Goal: Communication & Community: Answer question/provide support

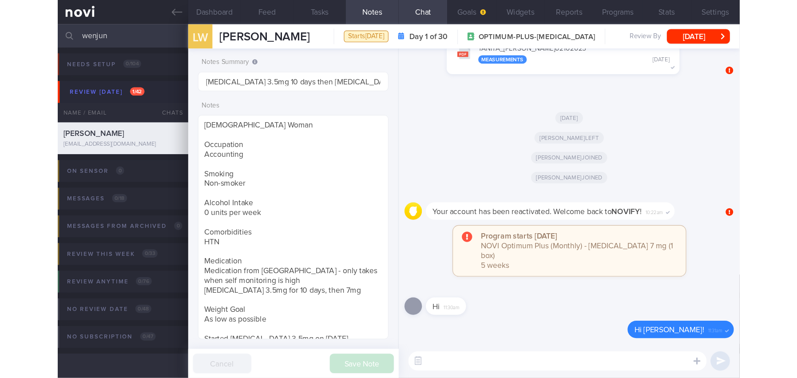
scroll to position [235, 0]
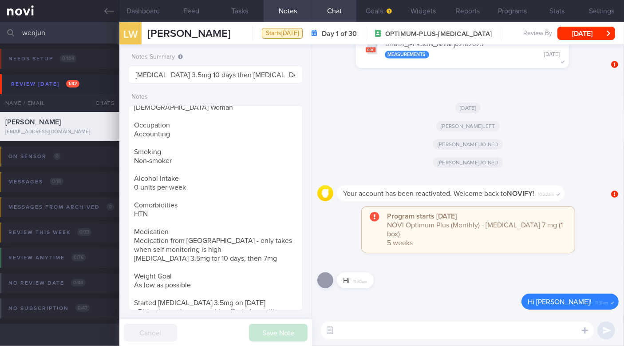
drag, startPoint x: 59, startPoint y: 35, endPoint x: 0, endPoint y: 36, distance: 59.0
click at [0, 37] on input "wenjun" at bounding box center [312, 32] width 624 height 21
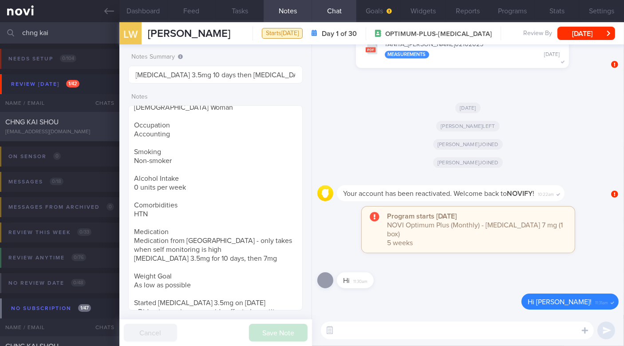
type input "chng kai"
click at [74, 125] on div "CHNG KAI SHOU" at bounding box center [58, 122] width 107 height 9
click at [53, 127] on div "CHNG KAI SHOU [EMAIL_ADDRESS][DOMAIN_NAME]" at bounding box center [59, 127] width 119 height 18
type input "SAF LIP; review [DATE]"
checkbox input "false"
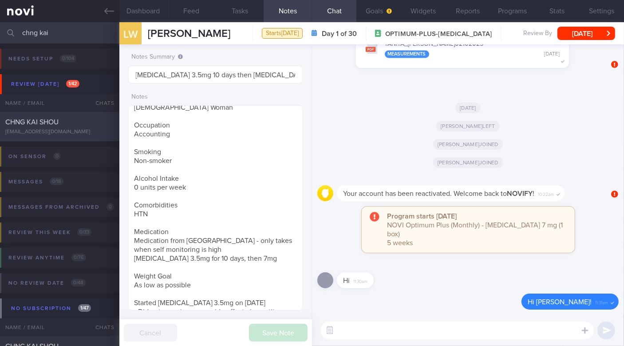
type input "SAF LIP; review [DATE]"
type textarea "[DEMOGRAPHIC_DATA] Gentleman - Married with 1 son, [DEMOGRAPHIC_DATA]+ yo Occup…"
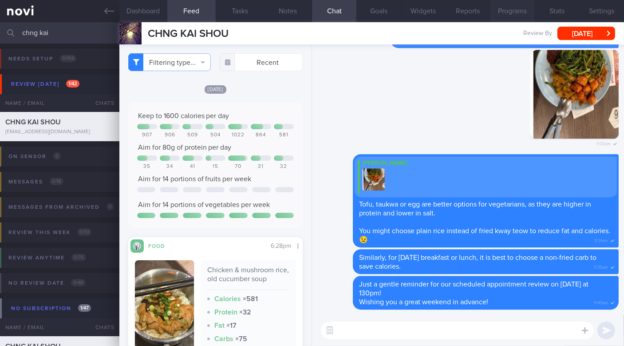
click at [507, 8] on button "Programs" at bounding box center [512, 11] width 44 height 22
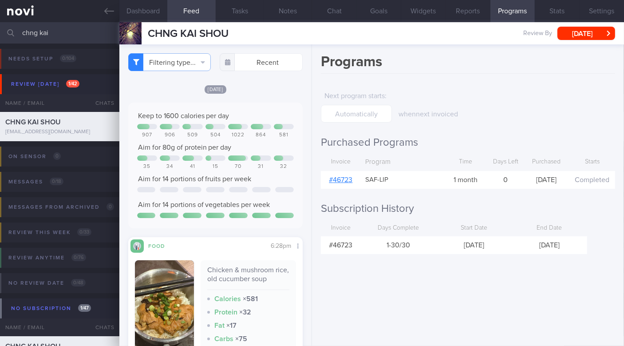
click at [347, 182] on link "# 46723" at bounding box center [341, 179] width 24 height 7
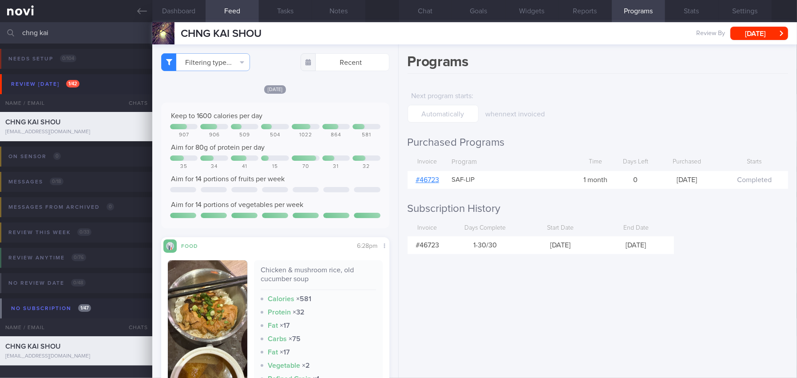
scroll to position [7, 0]
drag, startPoint x: 65, startPoint y: 28, endPoint x: -20, endPoint y: 32, distance: 84.4
click at [0, 32] on html "You are offline! Some functionality will be unavailable Patients New Users Coac…" at bounding box center [398, 189] width 797 height 378
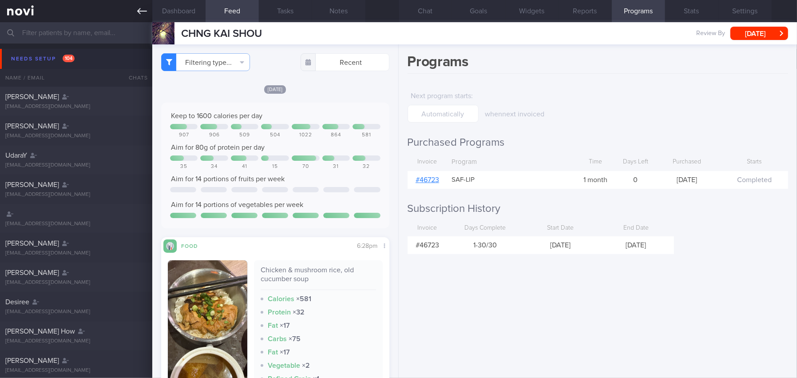
click at [142, 9] on icon at bounding box center [142, 11] width 10 height 10
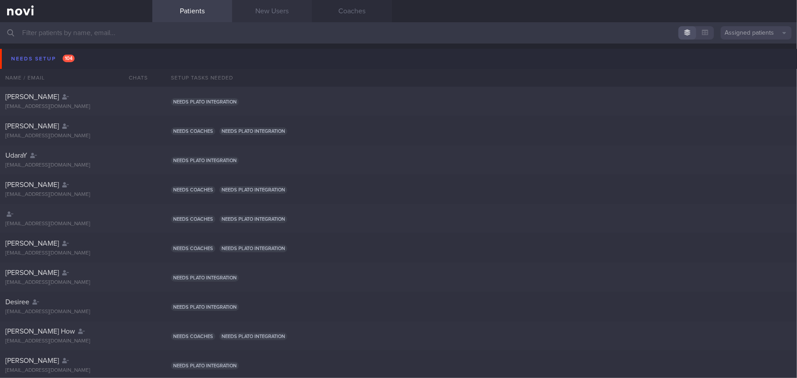
click at [258, 12] on link "New Users" at bounding box center [272, 11] width 80 height 22
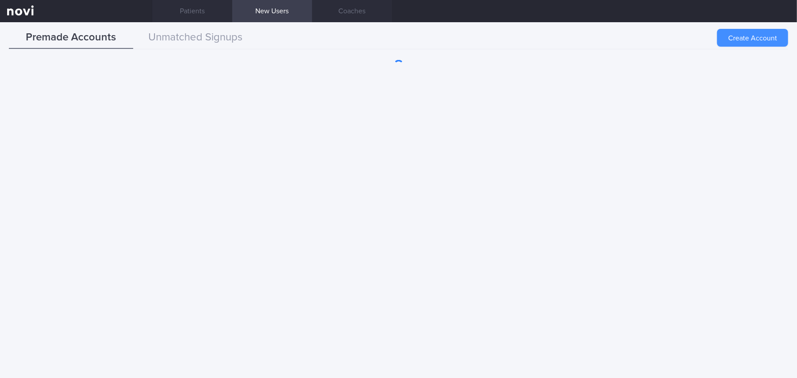
click at [624, 39] on button "Create Account" at bounding box center [752, 38] width 71 height 18
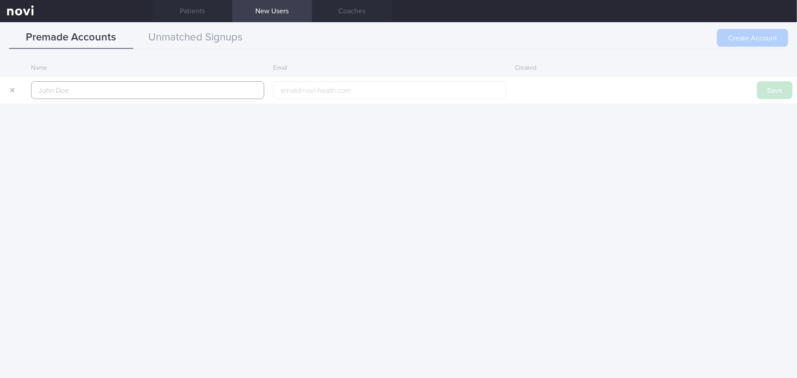
paste input "[PERSON_NAME] [PERSON_NAME]"
type input "[PERSON_NAME] [PERSON_NAME]"
click at [323, 87] on input "email" at bounding box center [389, 90] width 233 height 18
click at [328, 87] on input "email" at bounding box center [389, 90] width 233 height 18
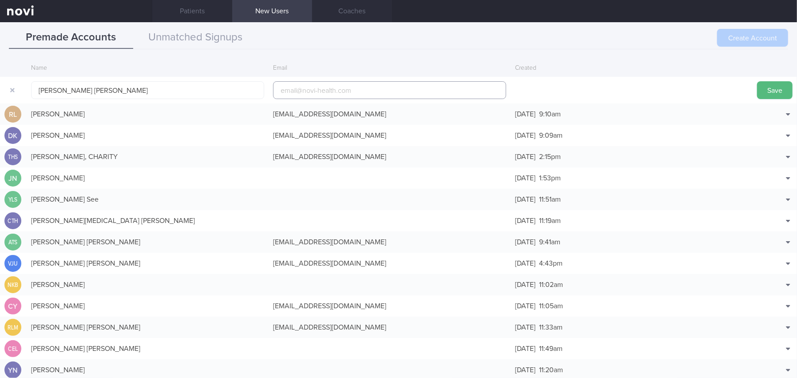
paste input "[EMAIL_ADDRESS][DOMAIN_NAME]"
type input "[EMAIL_ADDRESS][DOMAIN_NAME]"
drag, startPoint x: 775, startPoint y: 84, endPoint x: 759, endPoint y: 101, distance: 23.5
click at [624, 84] on button "Save" at bounding box center [775, 90] width 36 height 18
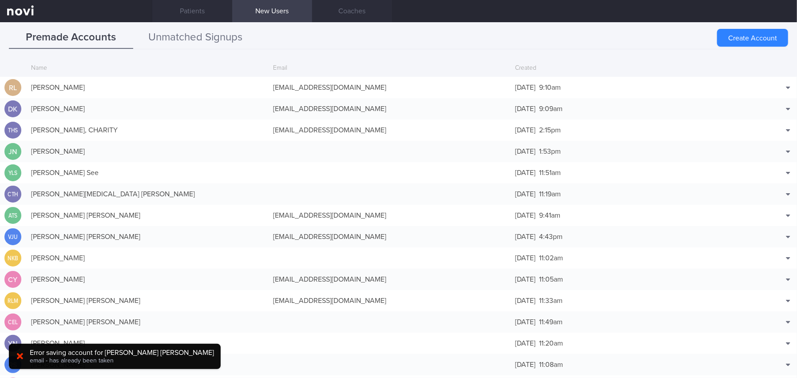
click at [189, 36] on button "Unmatched Signups" at bounding box center [195, 38] width 124 height 22
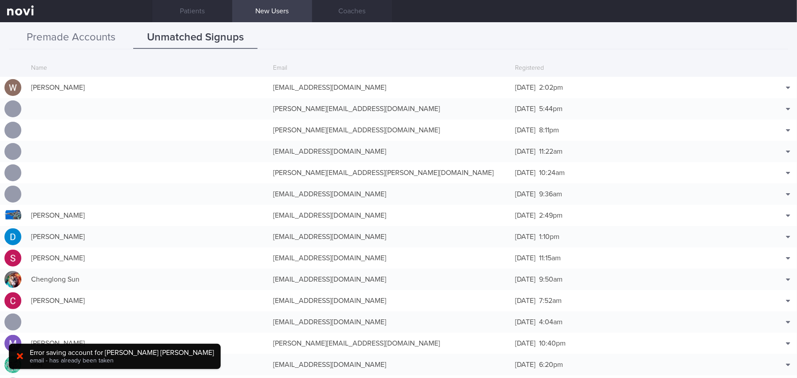
click at [99, 40] on button "Premade Accounts" at bounding box center [71, 38] width 124 height 22
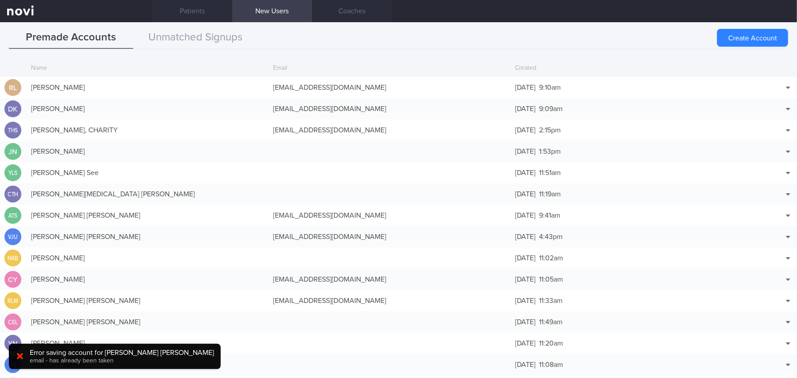
click at [624, 37] on div "Premade Accounts Unmatched Signups Create Account Name Email Created [PERSON_NA…" at bounding box center [398, 199] width 797 height 355
click at [624, 39] on button "Create Account" at bounding box center [752, 38] width 71 height 18
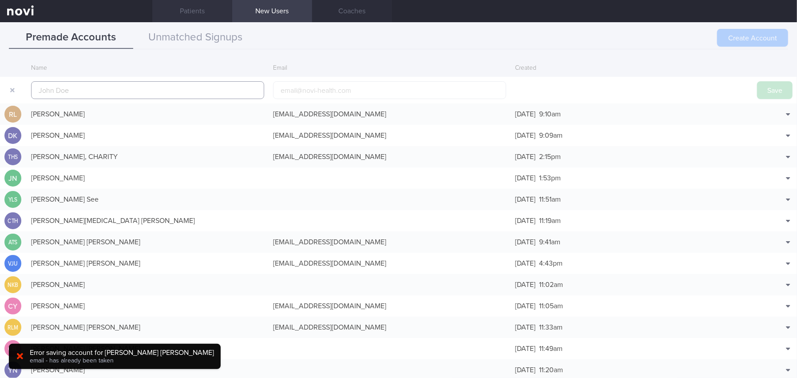
scroll to position [21, 0]
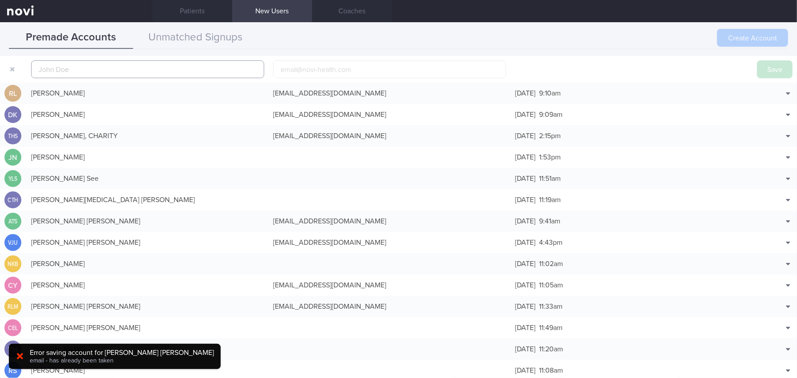
click at [99, 68] on input "text" at bounding box center [147, 69] width 233 height 18
paste input "[PERSON_NAME] [PERSON_NAME]"
type input "[PERSON_NAME] [PERSON_NAME]"
click at [273, 66] on input "email" at bounding box center [389, 69] width 233 height 18
click at [313, 68] on input "email" at bounding box center [389, 69] width 233 height 18
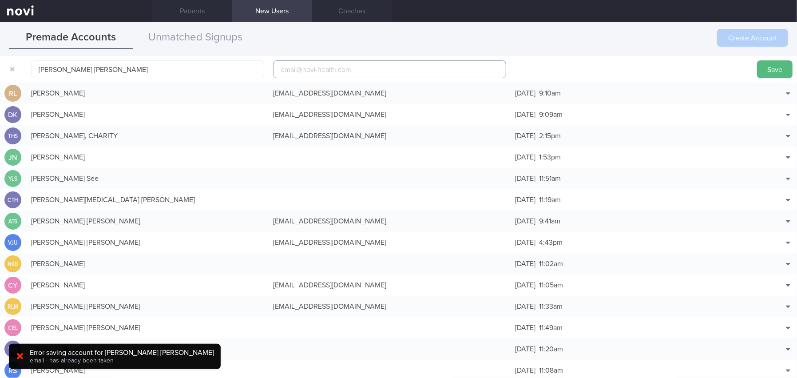
paste input "[EMAIL_ADDRESS][DOMAIN_NAME]"
click at [307, 69] on input "[EMAIL_ADDRESS][DOMAIN_NAME]" at bounding box center [389, 69] width 233 height 18
type input "[EMAIL_ADDRESS][DOMAIN_NAME]"
click at [624, 69] on button "Save" at bounding box center [775, 69] width 36 height 18
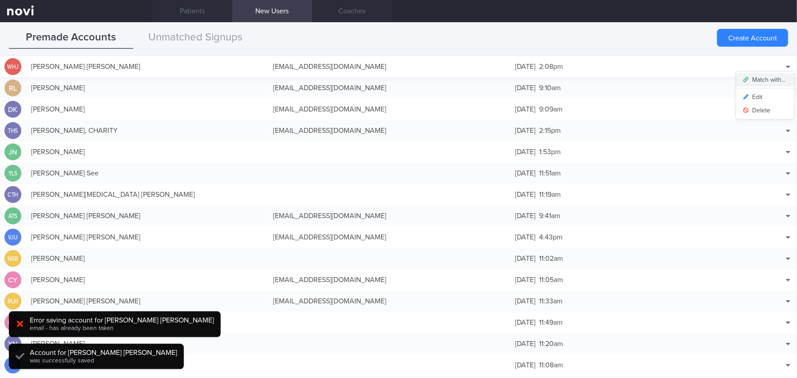
click at [624, 79] on button "Match with..." at bounding box center [765, 79] width 58 height 13
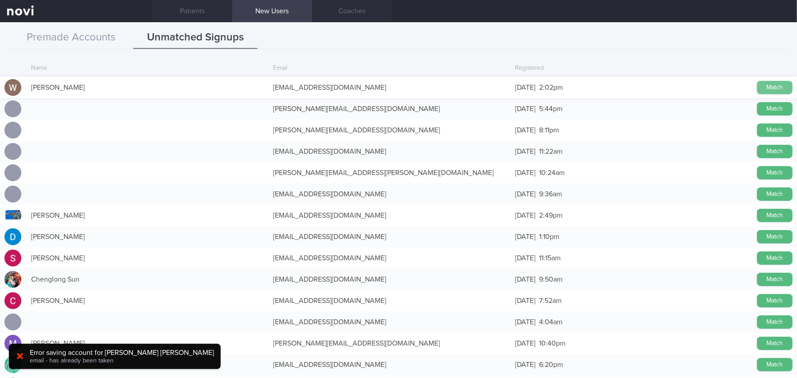
click at [624, 88] on button "Match" at bounding box center [775, 87] width 36 height 13
click at [111, 38] on button "Premade Accounts" at bounding box center [71, 38] width 124 height 22
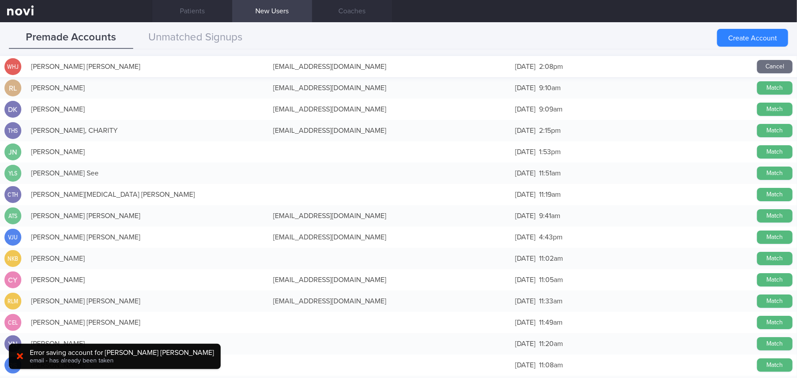
click at [624, 65] on button "Cancel" at bounding box center [775, 66] width 36 height 13
click at [339, 64] on div "[EMAIL_ADDRESS][DOMAIN_NAME]" at bounding box center [389, 67] width 242 height 18
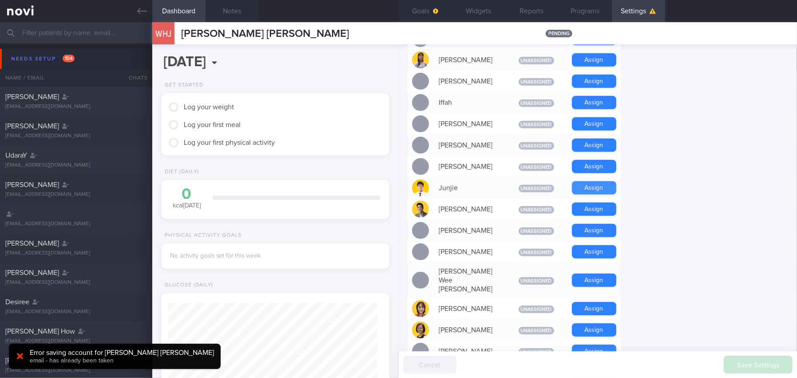
scroll to position [399, 0]
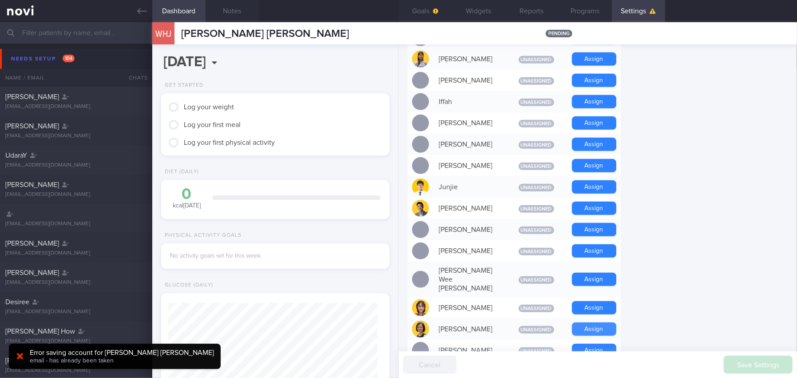
click at [598, 322] on button "Assign" at bounding box center [594, 328] width 44 height 13
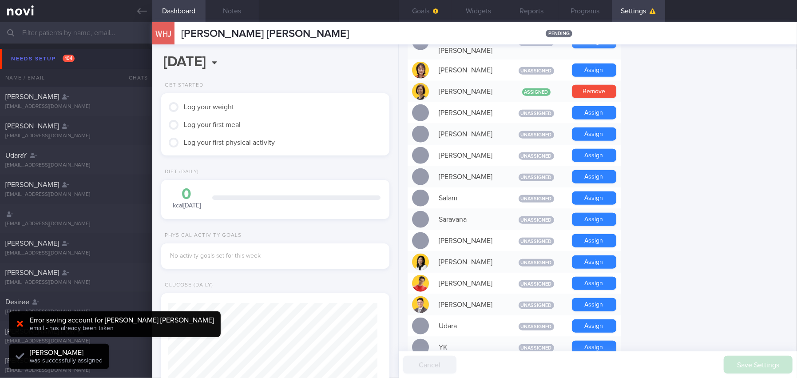
scroll to position [647, 0]
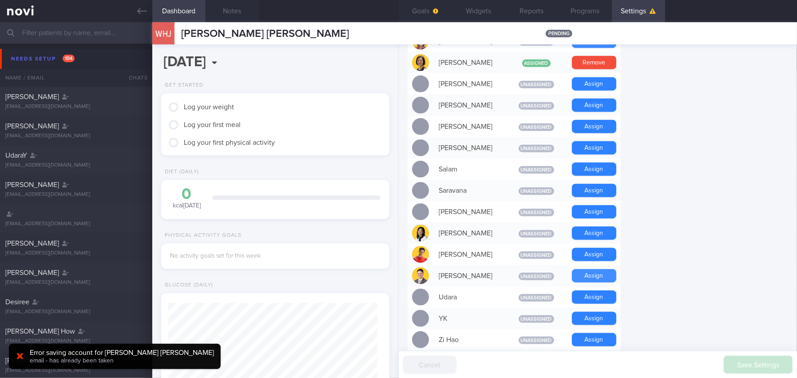
click at [589, 269] on button "Assign" at bounding box center [594, 275] width 44 height 13
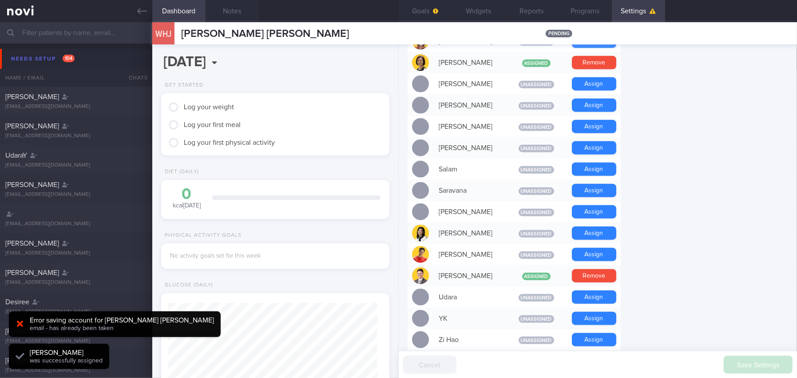
scroll to position [602, 0]
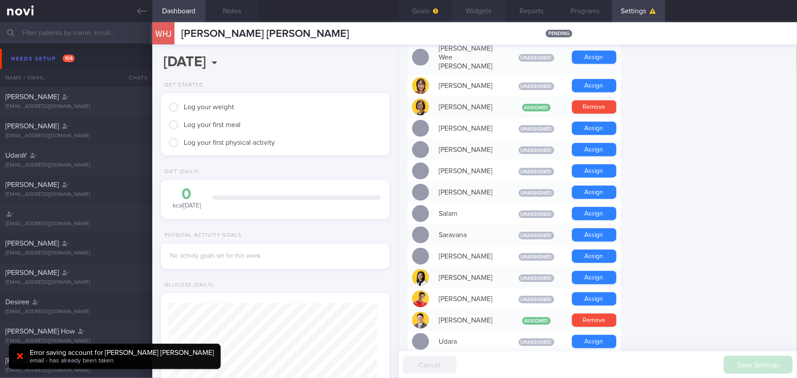
click at [478, 13] on button "Widgets" at bounding box center [478, 11] width 53 height 22
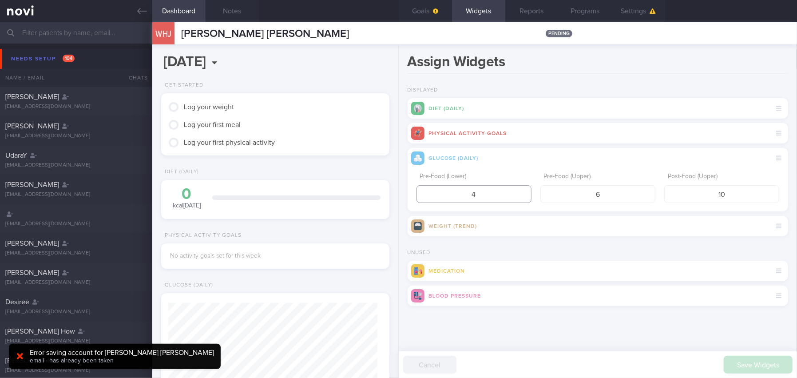
drag, startPoint x: 499, startPoint y: 193, endPoint x: 436, endPoint y: 193, distance: 63.5
click at [436, 193] on input "4" at bounding box center [473, 194] width 115 height 18
type input "3.9"
drag, startPoint x: 609, startPoint y: 194, endPoint x: 558, endPoint y: 194, distance: 51.5
click at [558, 194] on input "6" at bounding box center [597, 194] width 115 height 18
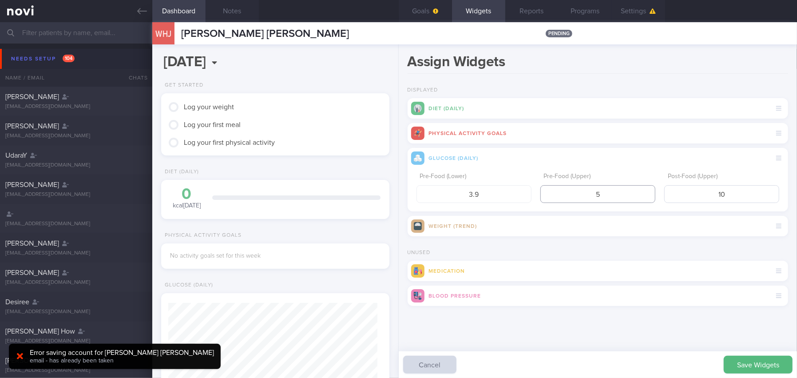
type input "5"
drag, startPoint x: 733, startPoint y: 197, endPoint x: 672, endPoint y: 198, distance: 61.2
click at [624, 198] on input "10" at bounding box center [721, 194] width 115 height 18
type input "7.8"
click at [624, 345] on button "Save Widgets" at bounding box center [757, 364] width 69 height 18
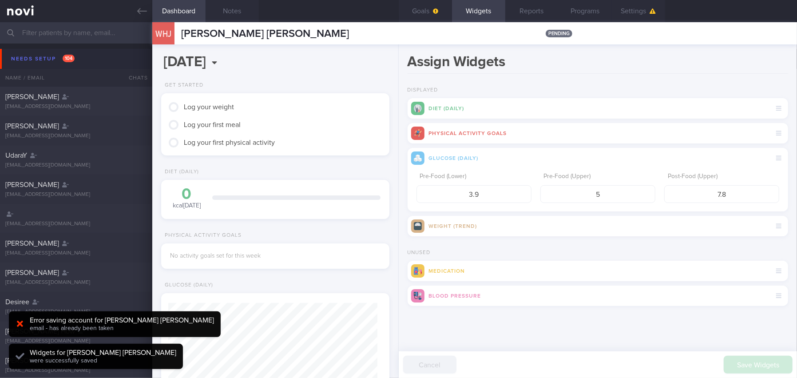
scroll to position [104, 209]
click at [432, 10] on span "button" at bounding box center [434, 11] width 7 height 7
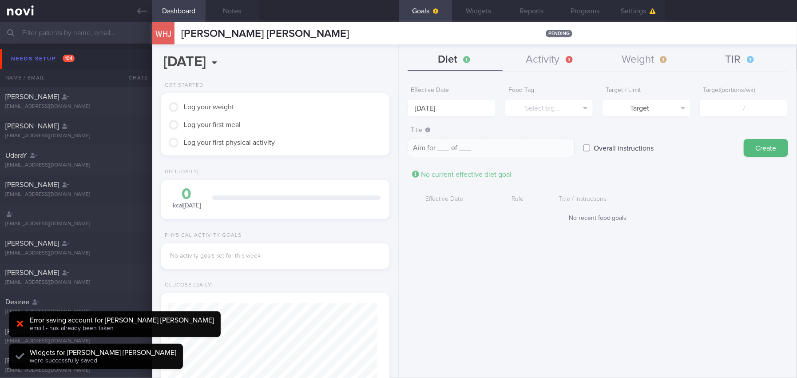
click at [624, 61] on button "TIR" at bounding box center [740, 60] width 95 height 22
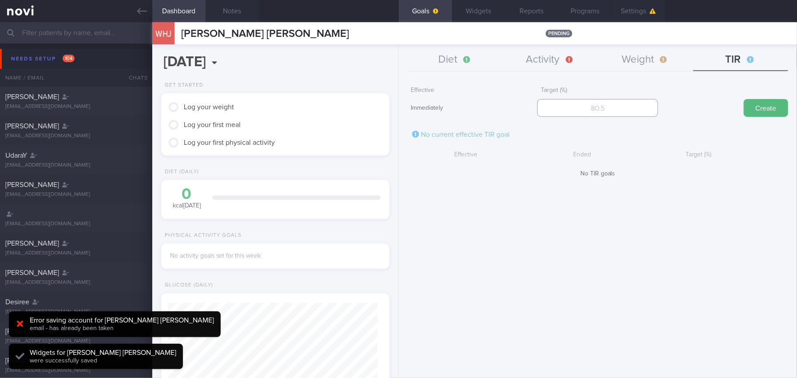
click at [596, 108] on input "number" at bounding box center [597, 108] width 121 height 18
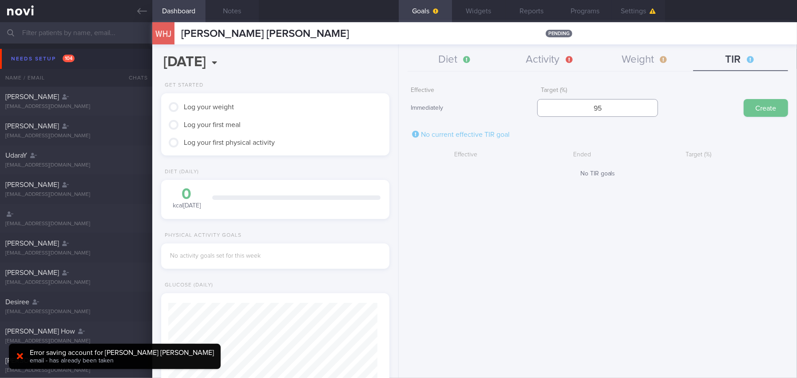
type input "95"
click at [624, 109] on button "Create" at bounding box center [765, 108] width 44 height 18
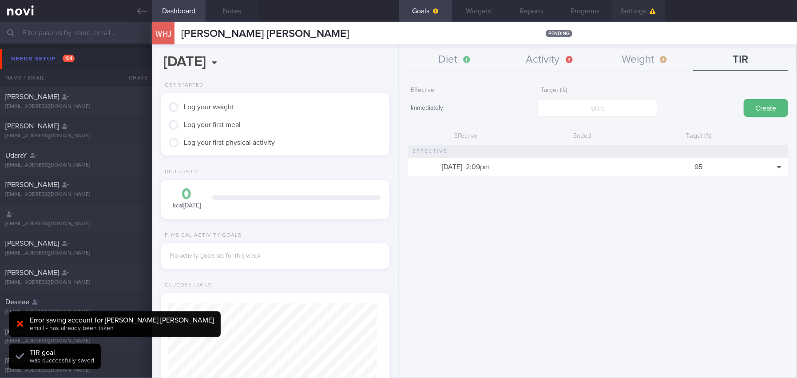
click at [624, 13] on button "Settings" at bounding box center [638, 11] width 53 height 22
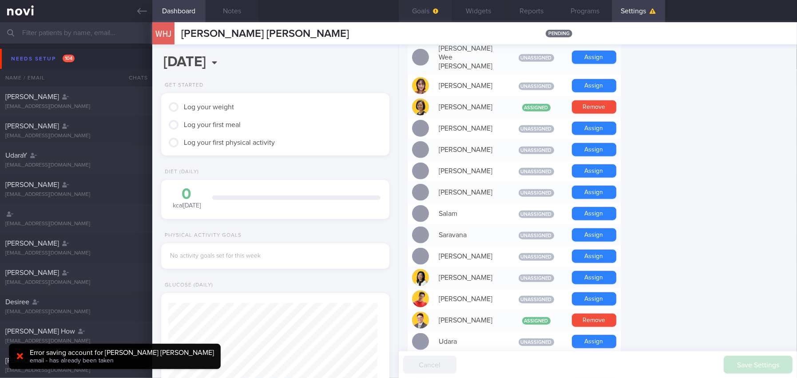
click at [433, 10] on icon "button" at bounding box center [435, 10] width 5 height 5
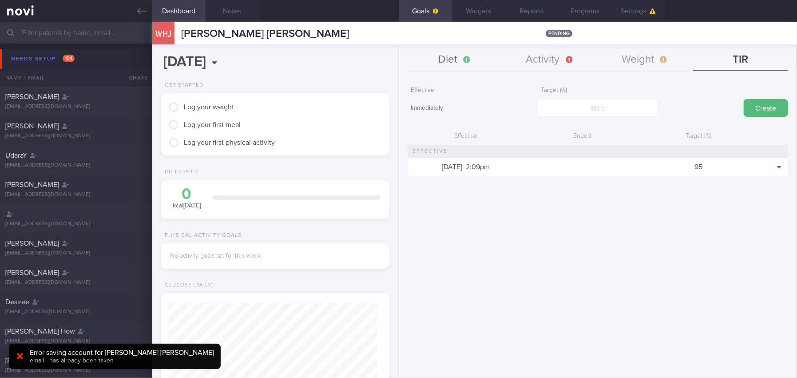
click at [462, 62] on button "Diet" at bounding box center [454, 60] width 95 height 22
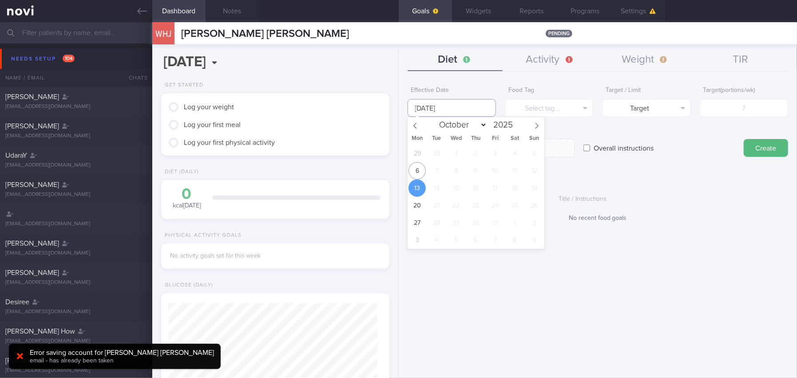
click at [443, 107] on input "[DATE]" at bounding box center [451, 108] width 88 height 18
click at [421, 173] on span "6" at bounding box center [416, 170] width 17 height 17
type input "[DATE]"
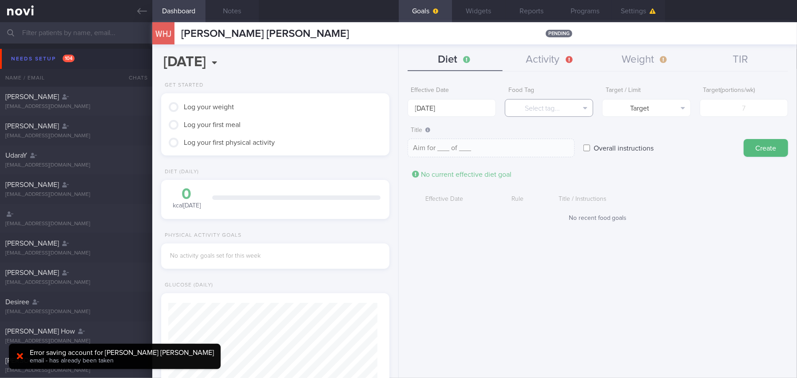
click at [552, 110] on button "Select tag..." at bounding box center [549, 108] width 88 height 18
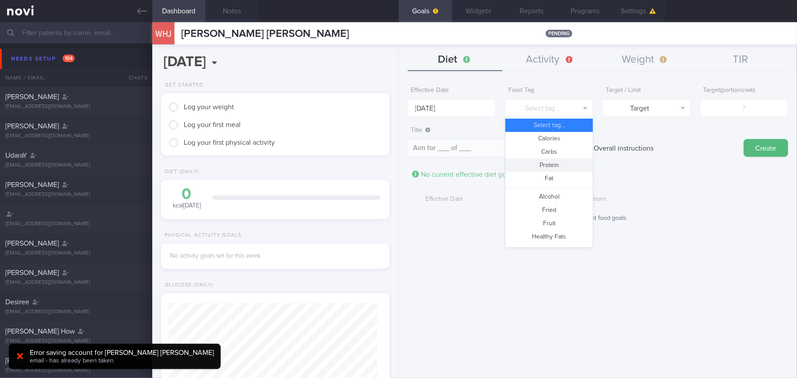
click at [550, 162] on button "Protein" at bounding box center [548, 164] width 87 height 13
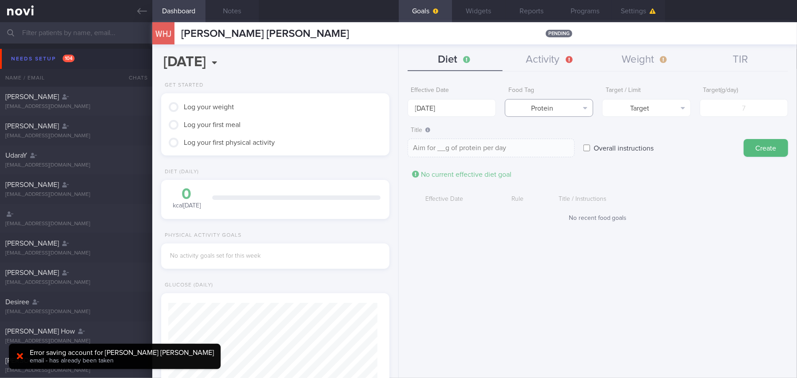
click at [549, 102] on button "Protein" at bounding box center [549, 108] width 88 height 18
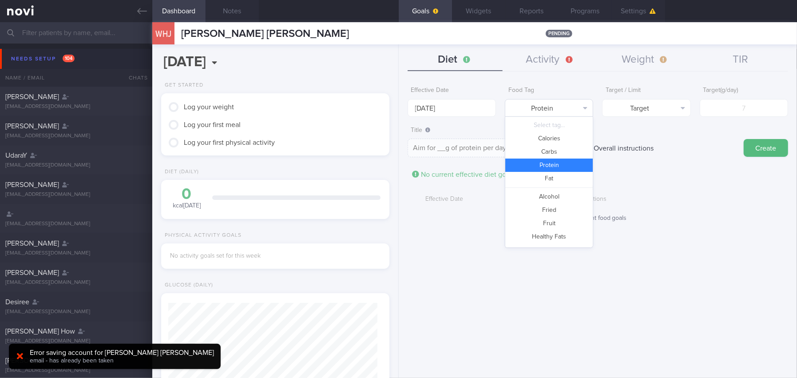
scroll to position [42, 0]
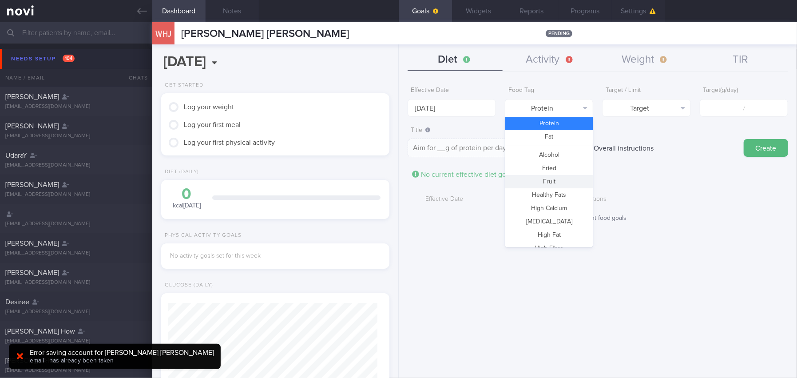
click at [557, 180] on button "Fruit" at bounding box center [548, 181] width 87 height 13
type textarea "Aim for __ portions of fruits per week"
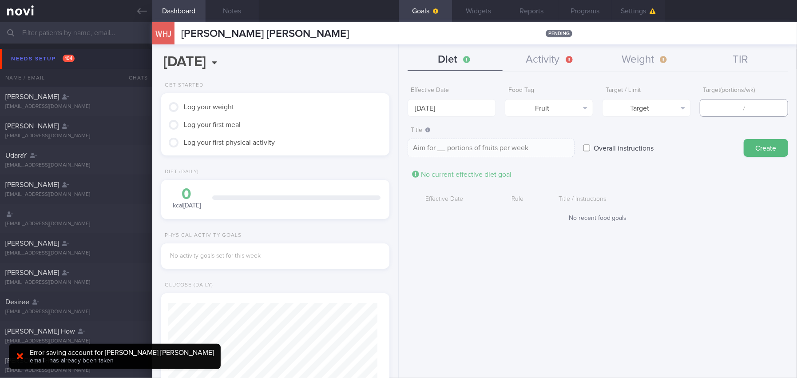
click at [624, 107] on input "number" at bounding box center [743, 108] width 88 height 18
type input "1"
type textarea "Aim for 1 portions of fruits per week"
type input "14"
type textarea "Aim for 14 portions of fruits per week"
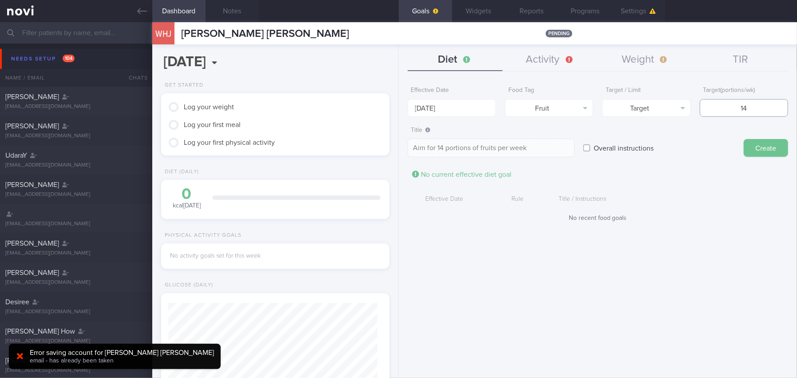
type input "14"
click at [624, 145] on button "Create" at bounding box center [765, 148] width 44 height 18
type input "[DATE]"
type textarea "Aim for ___ of ___"
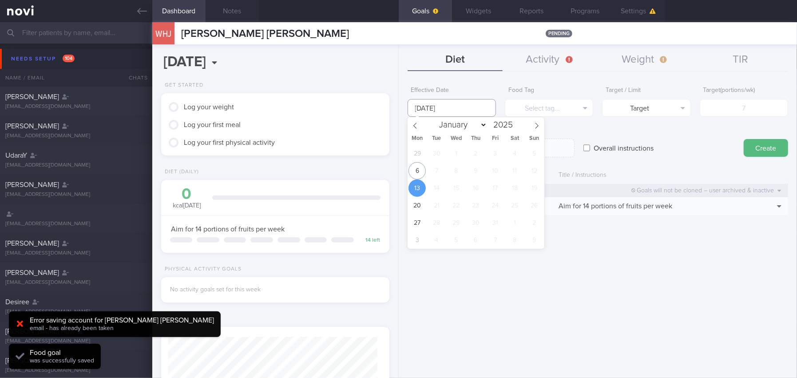
click at [470, 106] on input "[DATE]" at bounding box center [451, 108] width 88 height 18
click at [418, 168] on span "6" at bounding box center [416, 170] width 17 height 17
type input "[DATE]"
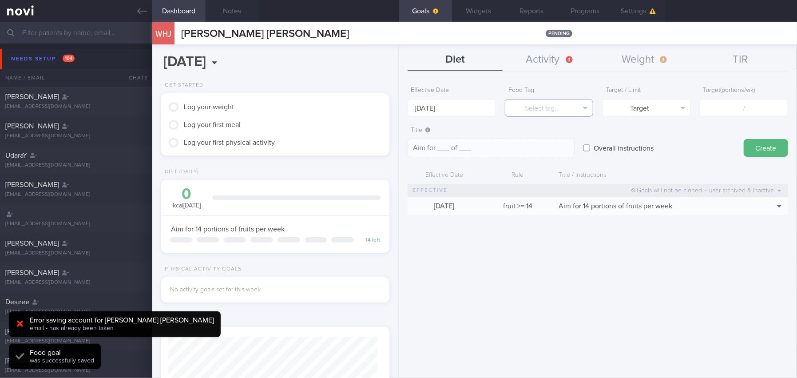
click at [543, 104] on button "Select tag..." at bounding box center [549, 108] width 88 height 18
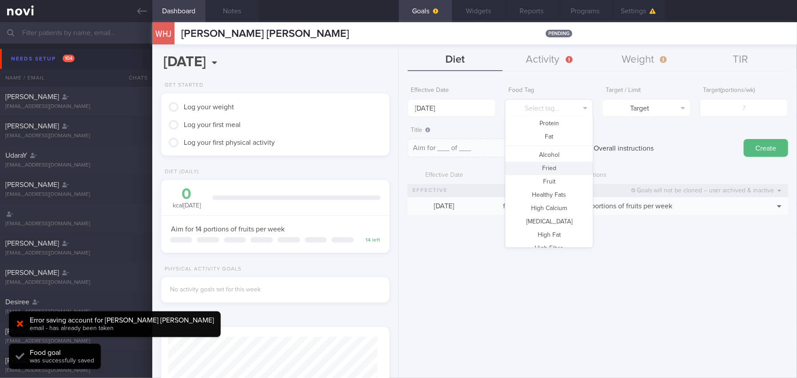
scroll to position [235, 0]
click at [564, 237] on button "Vegetable" at bounding box center [548, 241] width 87 height 13
type textarea "Aim for __ portions of vegetables per week"
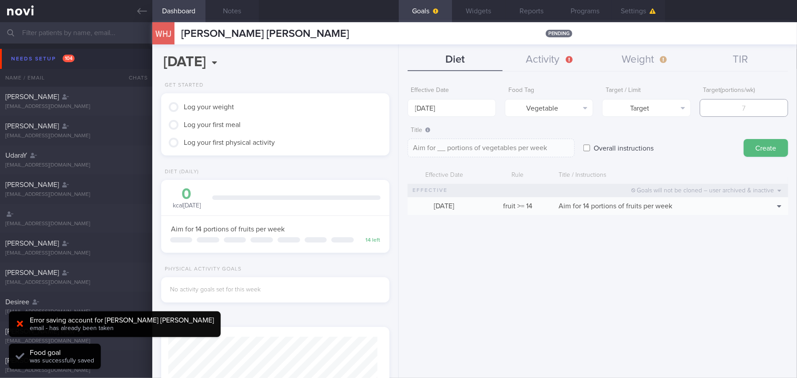
click at [624, 106] on input "number" at bounding box center [743, 108] width 88 height 18
type input "1"
type textarea "Aim for 1 portions of vegetables per week"
type input "14"
type textarea "Aim for 14 portions of vegetables per week"
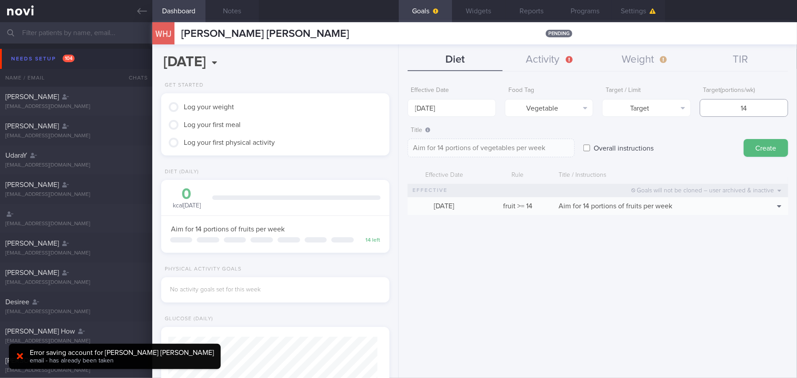
type input "14"
click at [624, 156] on div "Title Aim for 14 portions of vegetables per week Aim for 14 portions of vegetab…" at bounding box center [597, 140] width 380 height 36
click at [624, 146] on button "Create" at bounding box center [765, 148] width 44 height 18
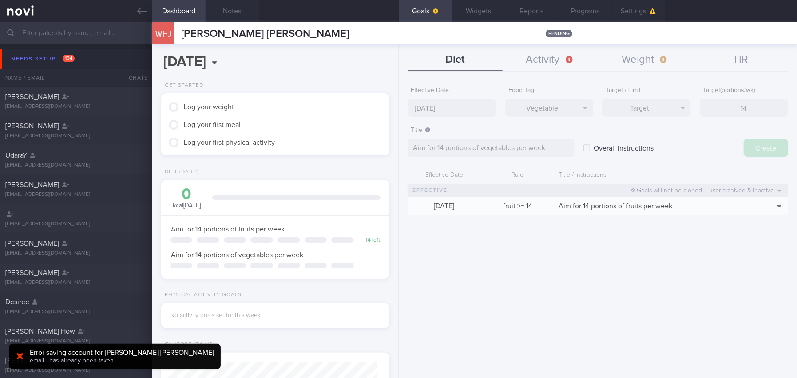
type input "[DATE]"
type textarea "Aim for ___ of ___"
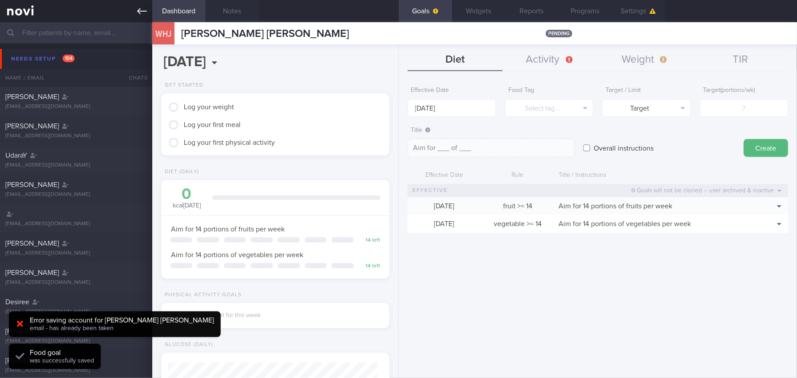
click at [144, 11] on icon at bounding box center [142, 11] width 10 height 6
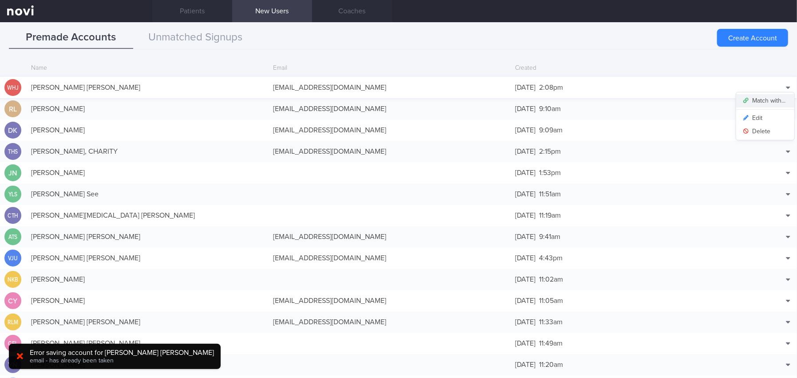
click at [624, 101] on button "Match with..." at bounding box center [765, 100] width 58 height 13
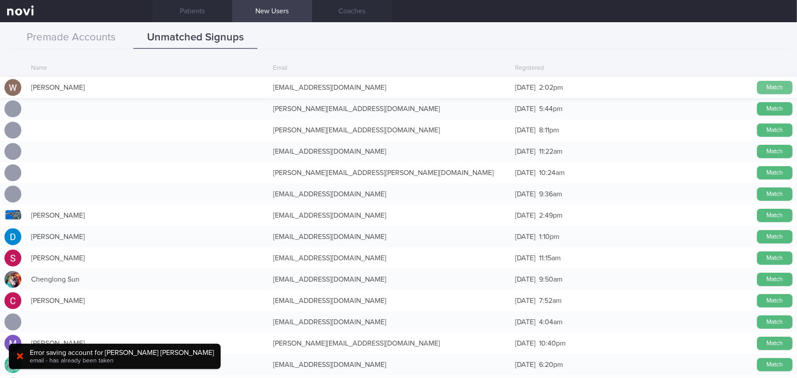
click at [624, 83] on button "Match" at bounding box center [775, 87] width 36 height 13
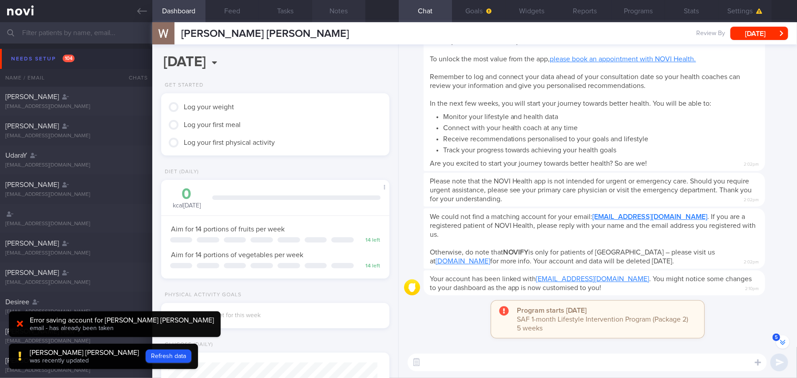
scroll to position [-45, 0]
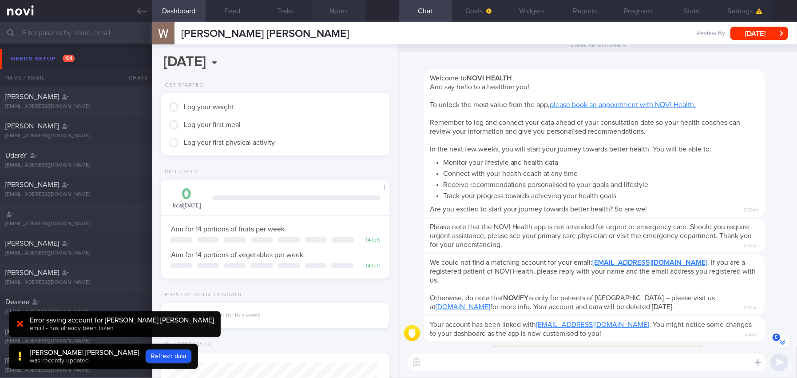
click at [342, 16] on button "Notes" at bounding box center [338, 11] width 53 height 22
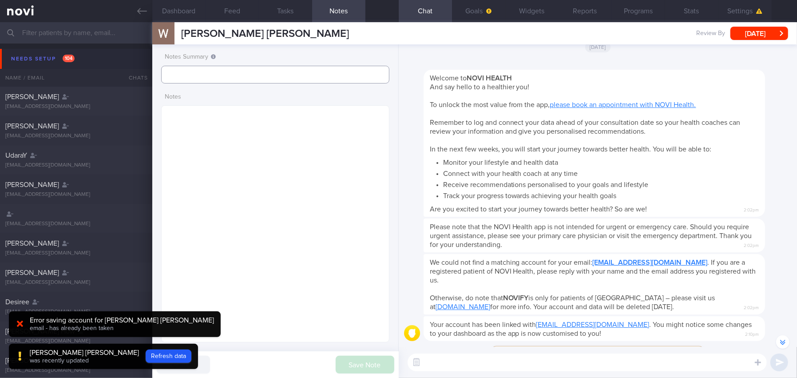
click at [252, 71] on input "text" at bounding box center [275, 75] width 228 height 18
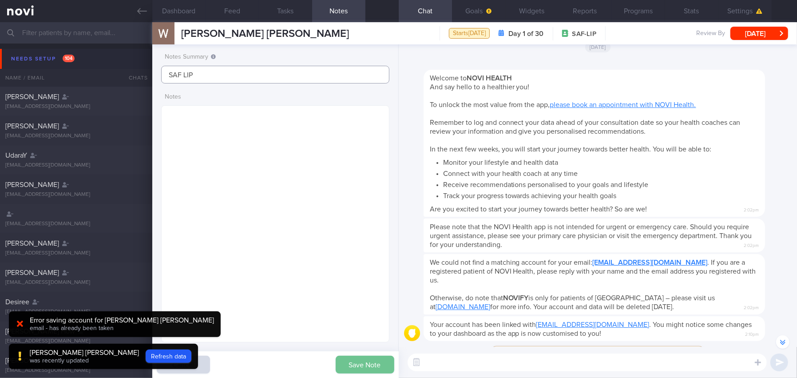
type input "SAF LIP"
click at [354, 345] on button "Save Note" at bounding box center [365, 364] width 59 height 18
type input "SAF LIP"
click at [624, 9] on button "Programs" at bounding box center [638, 11] width 53 height 22
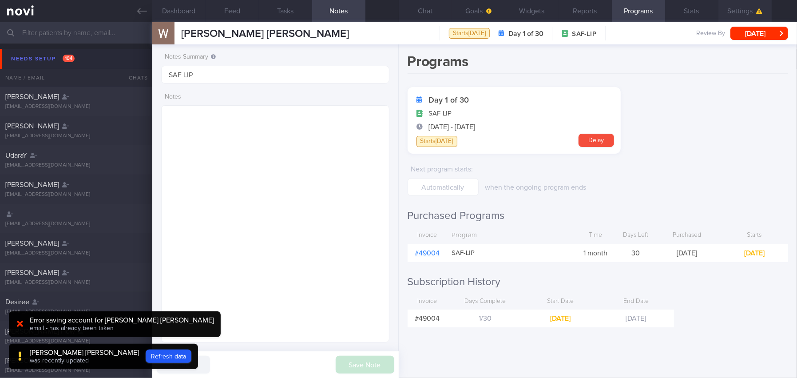
click at [624, 8] on button "Settings" at bounding box center [744, 11] width 53 height 22
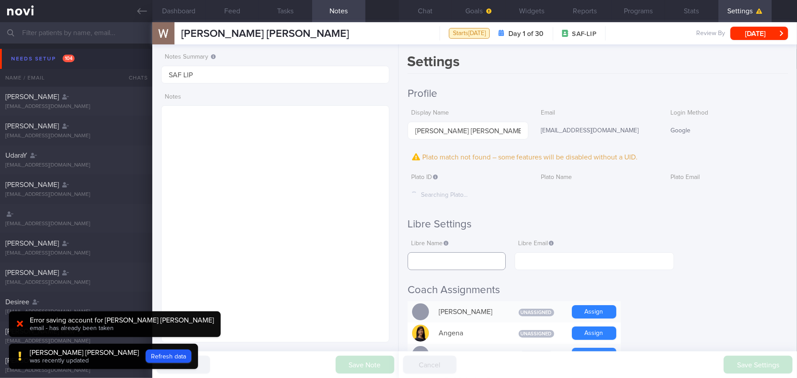
click at [457, 261] on input "text" at bounding box center [456, 261] width 99 height 18
paste input "[PERSON_NAME]"
type input "[PERSON_NAME]"
click at [531, 259] on input "text" at bounding box center [593, 261] width 159 height 18
paste input "[EMAIL_ADDRESS][DOMAIN_NAME]"
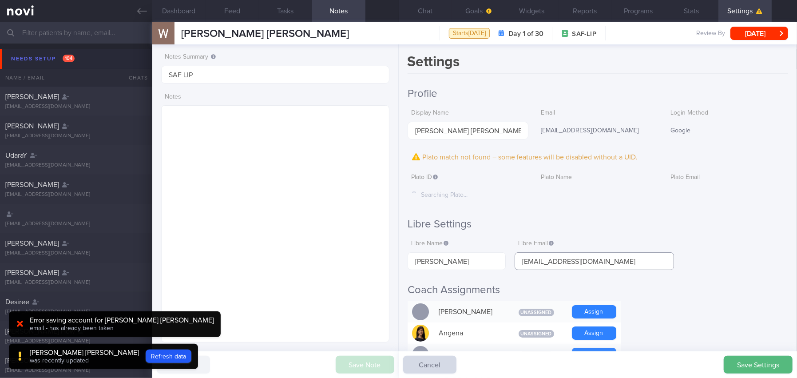
type input "[EMAIL_ADDRESS][DOMAIN_NAME]"
click at [624, 345] on button "Save Settings" at bounding box center [757, 364] width 69 height 18
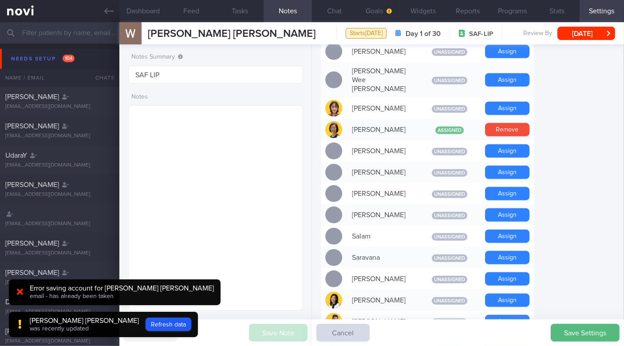
scroll to position [577, 0]
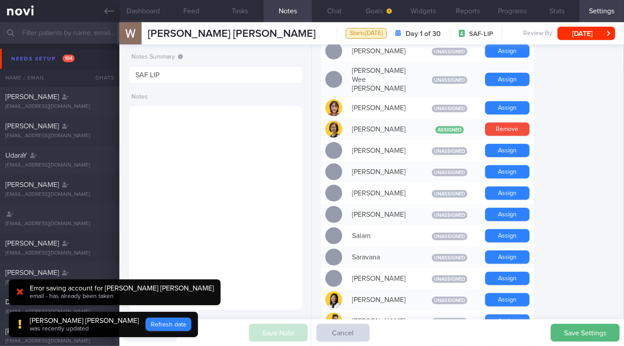
click at [146, 324] on button "Refresh data" at bounding box center [169, 323] width 46 height 13
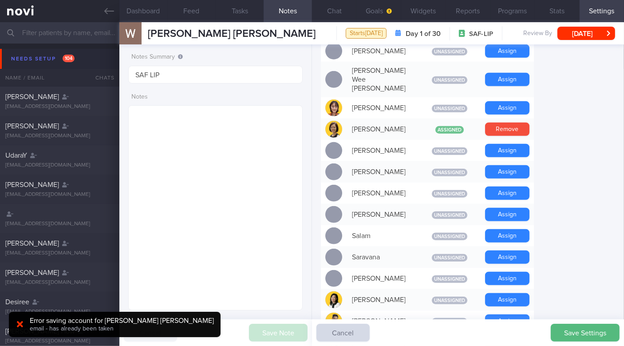
type input "16c8fc5492be481db81957e57a4e4bb9"
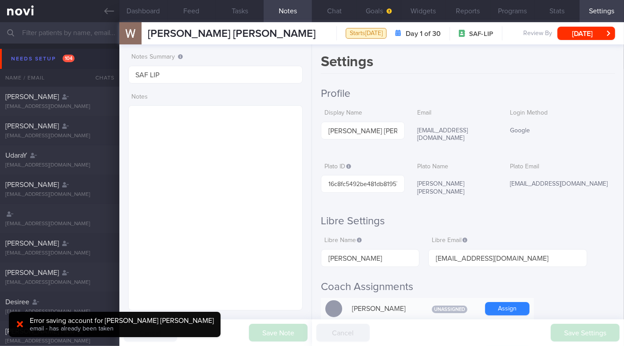
scroll to position [0, 0]
click at [106, 15] on icon at bounding box center [109, 11] width 10 height 10
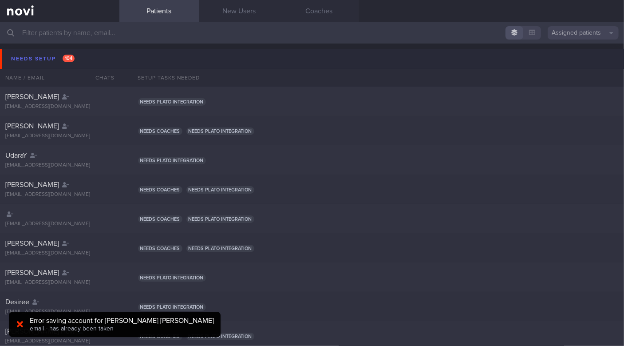
click at [24, 326] on div at bounding box center [20, 325] width 14 height 10
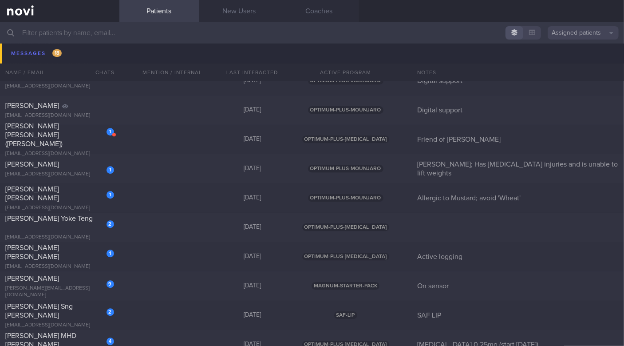
scroll to position [4527, 0]
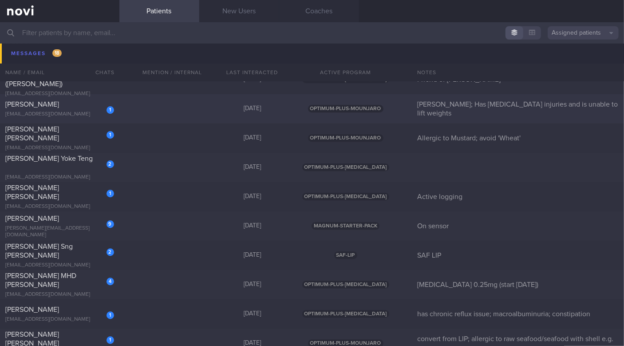
click at [83, 107] on div "[PERSON_NAME]" at bounding box center [58, 104] width 107 height 9
select select "9"
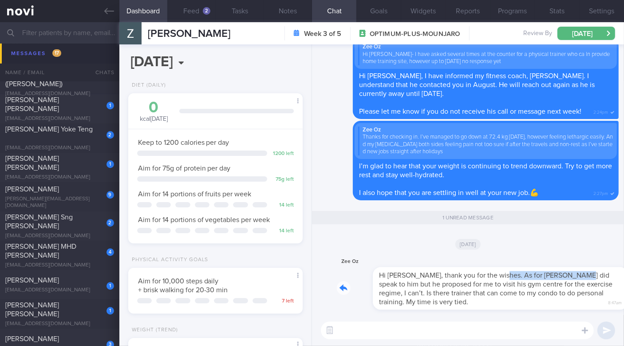
drag, startPoint x: 462, startPoint y: 269, endPoint x: 535, endPoint y: 271, distance: 72.8
click at [535, 271] on div "Zee Oz Hi [PERSON_NAME], thank you for the wishes. As for [PERSON_NAME] did spe…" at bounding box center [478, 282] width 282 height 53
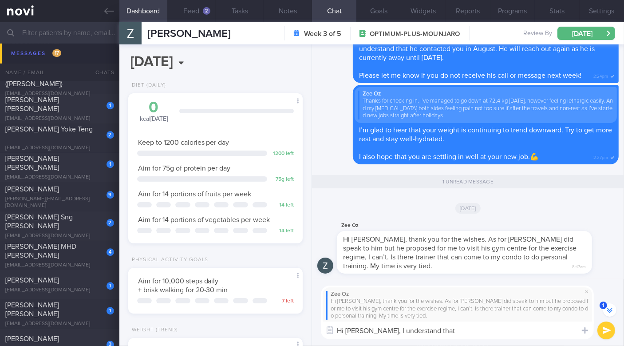
scroll to position [-89, 0]
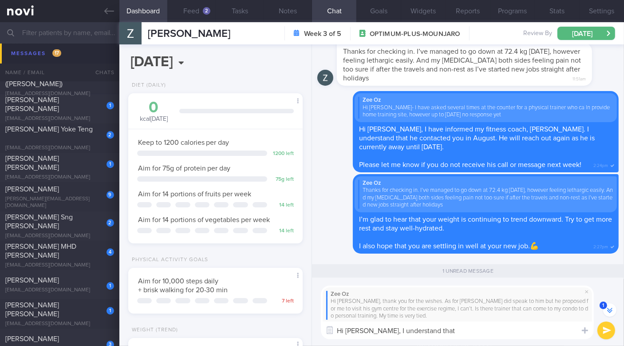
drag, startPoint x: 343, startPoint y: 331, endPoint x: 308, endPoint y: 330, distance: 35.1
click at [308, 330] on div "Dashboard Feed 2 Tasks Notes Chat 1 Goals Widgets Reports Programs Stats Settin…" at bounding box center [371, 184] width 505 height 324
drag, startPoint x: 416, startPoint y: 329, endPoint x: 483, endPoint y: 328, distance: 67.0
click at [483, 328] on textarea "Good afternoon [PERSON_NAME], I understand that" at bounding box center [457, 330] width 273 height 18
paste textarea "understand that S just spoke with you and can hold the session at your place, a…"
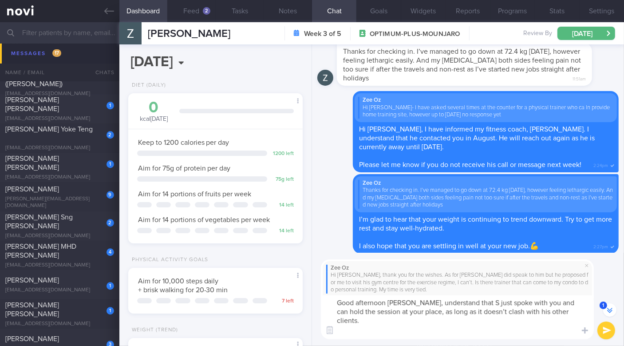
scroll to position [0, 0]
click at [417, 304] on textarea "Good afternoon [PERSON_NAME], understand that S just spoke with you and can hol…" at bounding box center [457, 317] width 273 height 44
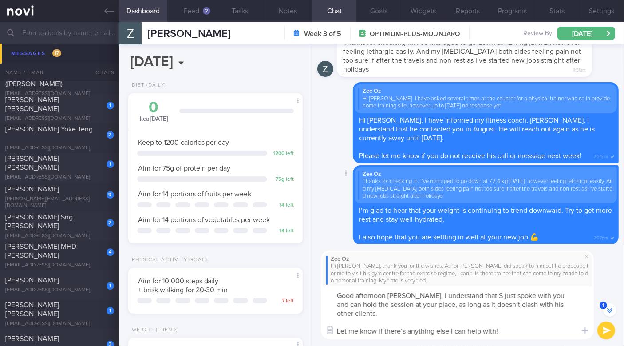
scroll to position [-124, 0]
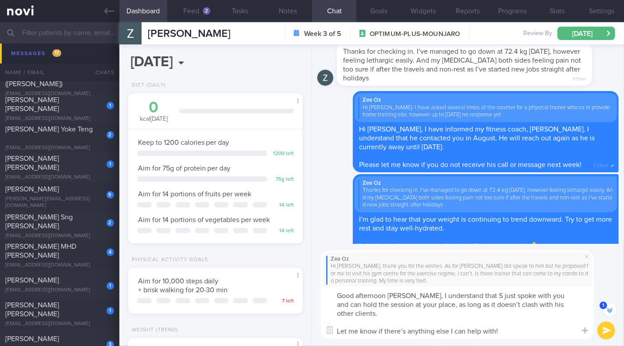
click at [473, 292] on textarea "Good afternoon [PERSON_NAME], I understand that S just spoke with you and can h…" at bounding box center [457, 312] width 273 height 53
drag, startPoint x: 492, startPoint y: 294, endPoint x: 504, endPoint y: 292, distance: 11.8
click at [504, 292] on textarea "Good afternoon [PERSON_NAME], I understand that [PERSON_NAME] just spoke with y…" at bounding box center [457, 312] width 273 height 53
click at [351, 307] on textarea "Good afternoon [PERSON_NAME], I understand that [PERSON_NAME] spoke with you ju…" at bounding box center [457, 312] width 273 height 53
click at [415, 315] on textarea "Good afternoon [PERSON_NAME], I understand that [PERSON_NAME] spoke with you ju…" at bounding box center [457, 312] width 273 height 53
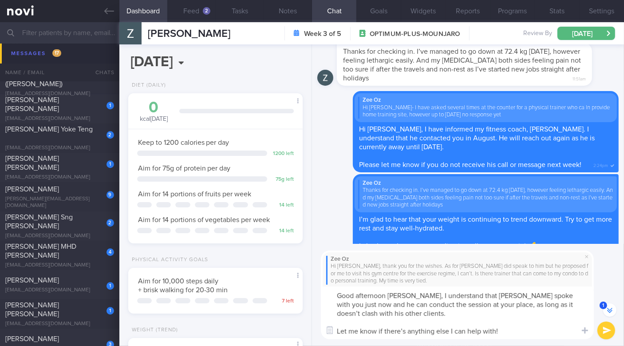
click at [480, 305] on textarea "Good afternoon [PERSON_NAME], I understand that [PERSON_NAME] spoke with you ju…" at bounding box center [457, 312] width 273 height 53
click at [405, 330] on textarea "Good afternoon [PERSON_NAME], I understand that [PERSON_NAME] spoke with you ju…" at bounding box center [457, 312] width 273 height 53
click at [507, 331] on textarea "Good afternoon [PERSON_NAME], I understand that [PERSON_NAME] spoke with you ju…" at bounding box center [457, 312] width 273 height 53
type textarea "Good afternoon [PERSON_NAME], I understand that [PERSON_NAME] spoke with you ju…"
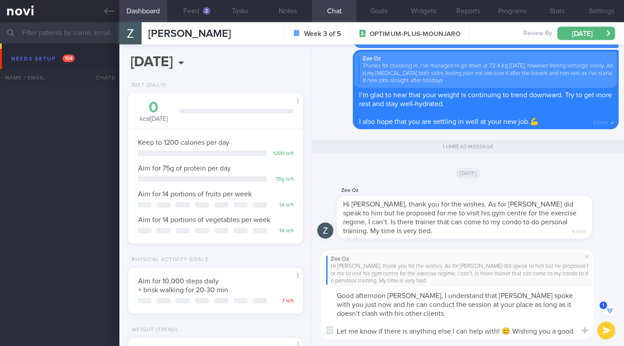
select select "9"
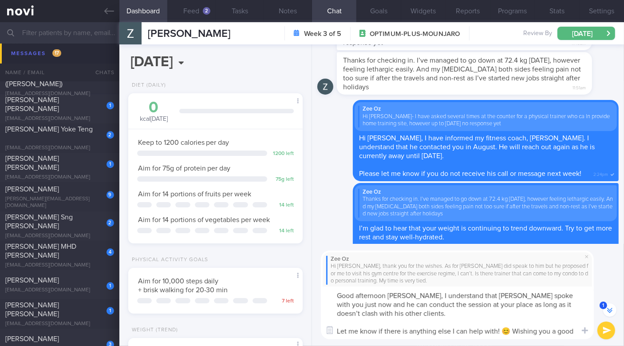
scroll to position [76, 152]
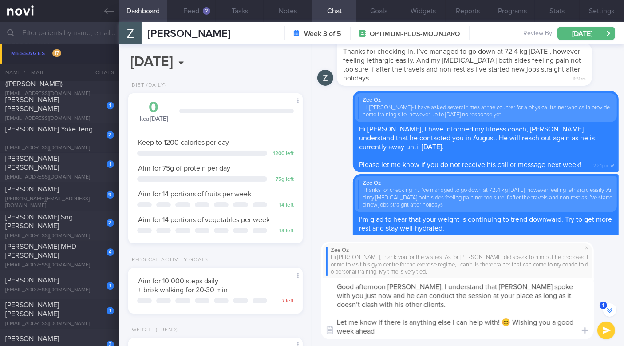
type textarea "Good afternoon Fauziah, I understand that Salam spoke with you just now and he …"
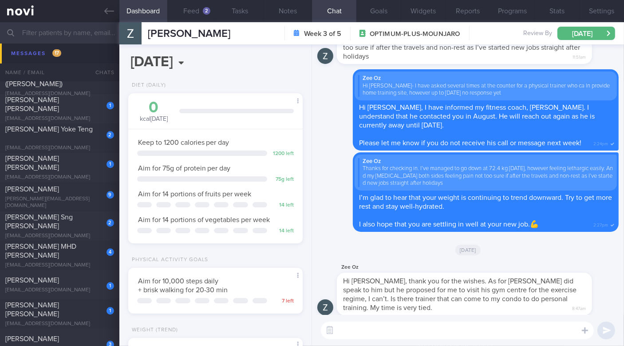
scroll to position [0, 0]
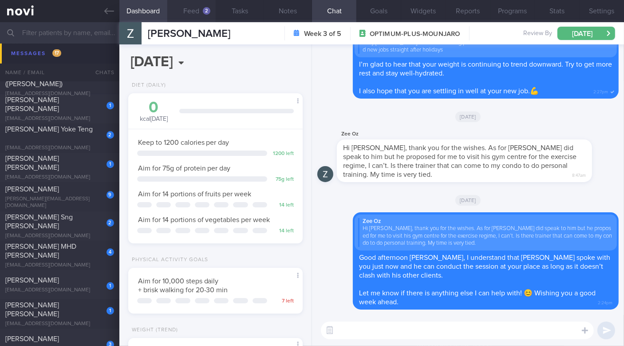
click at [190, 15] on button "Feed 2" at bounding box center [191, 11] width 48 height 22
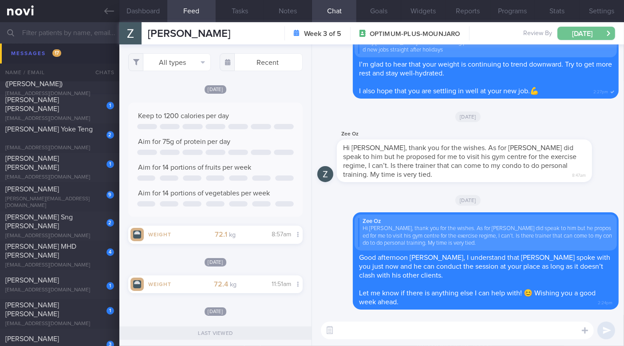
click at [578, 33] on button "[DATE]" at bounding box center [586, 33] width 58 height 13
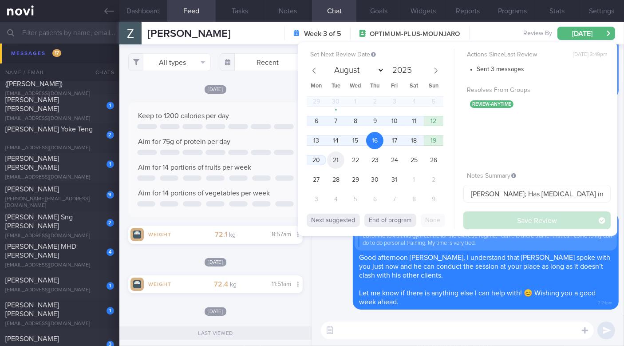
click at [336, 157] on span "21" at bounding box center [335, 159] width 17 height 17
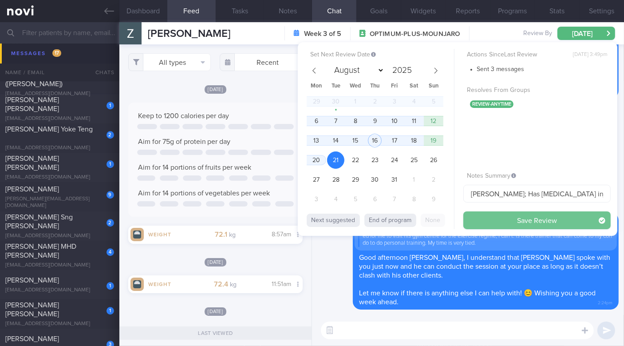
click at [489, 217] on button "Save Review" at bounding box center [536, 220] width 147 height 18
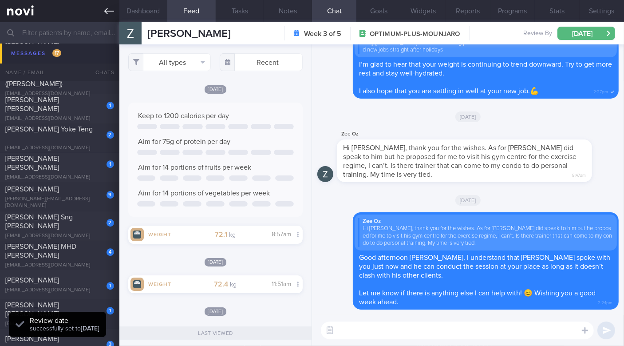
click at [105, 10] on icon at bounding box center [109, 11] width 10 height 6
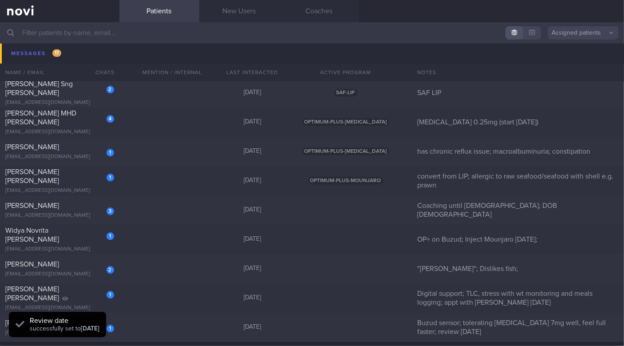
scroll to position [4749, 0]
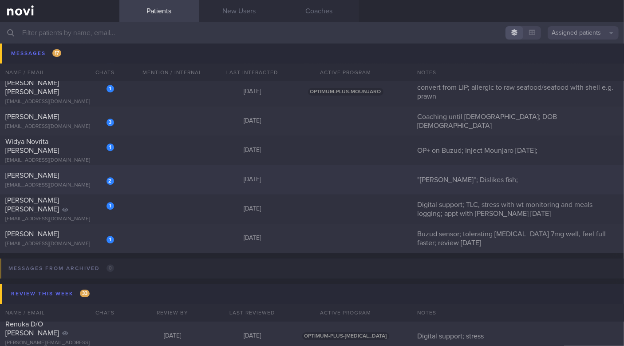
click at [83, 178] on div "[PERSON_NAME]" at bounding box center [58, 175] width 107 height 9
select select "9"
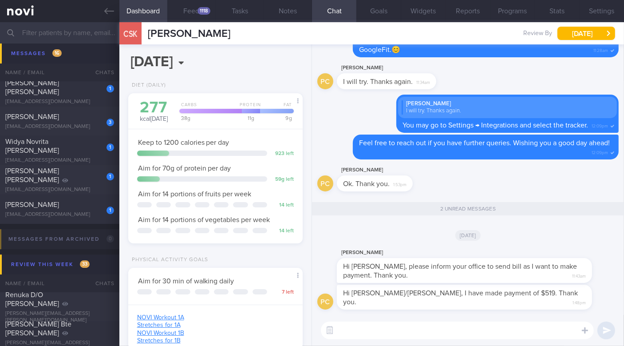
drag, startPoint x: 149, startPoint y: 32, endPoint x: 249, endPoint y: 33, distance: 99.9
click at [249, 33] on div "CSK CHONG SIOK KUAN CHONG SIOK KUAN phylliscsk@gmail.com Review By Wed, 8 Oct S…" at bounding box center [371, 33] width 505 height 22
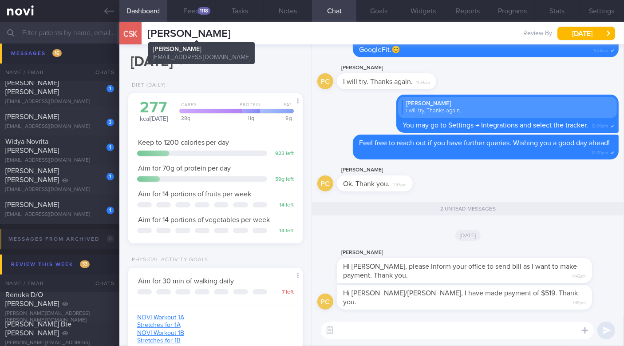
copy span "[PERSON_NAME]"
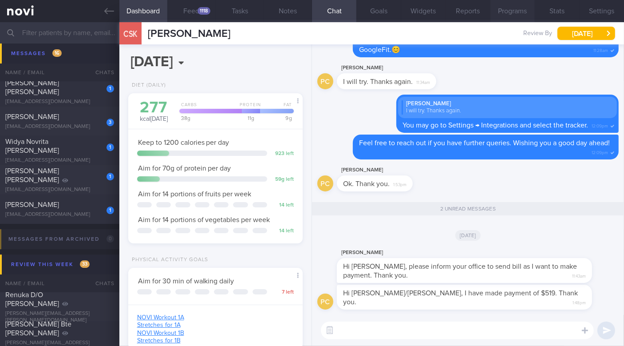
click at [519, 12] on button "Programs" at bounding box center [512, 11] width 44 height 22
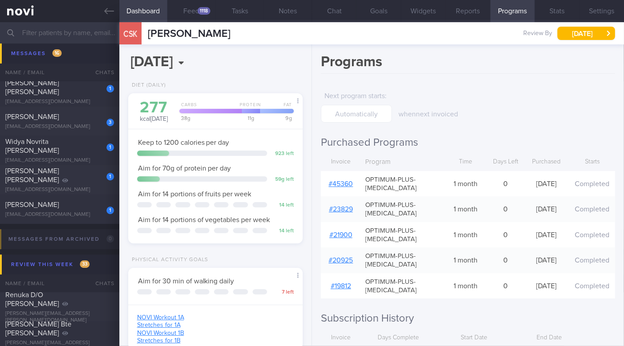
click at [342, 181] on link "# 45360" at bounding box center [341, 183] width 24 height 7
click at [331, 11] on button "Chat" at bounding box center [334, 11] width 44 height 22
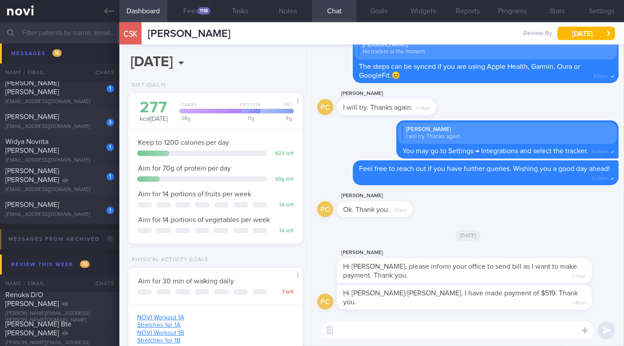
click at [416, 323] on textarea at bounding box center [457, 330] width 273 height 18
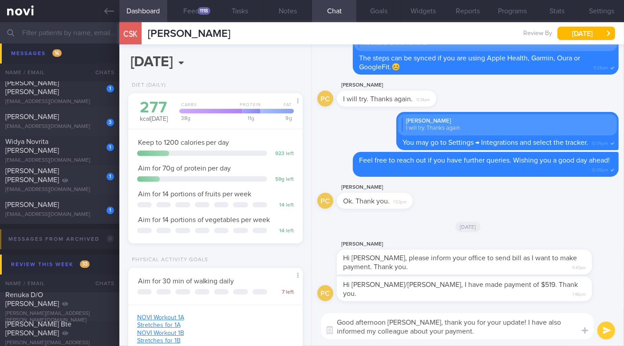
drag, startPoint x: 411, startPoint y: 322, endPoint x: 456, endPoint y: 332, distance: 46.0
click at [456, 332] on textarea "Good afternoon Phyllis, thank you for your update! I have also informed my coll…" at bounding box center [457, 326] width 273 height 26
type textarea "Good afternoon Phyllis, thank you for your update! I have also informed my coll…"
click at [521, 333] on textarea "Good afternoon Phyllis, thank you for your update! I have also informed my coll…" at bounding box center [457, 326] width 273 height 26
click at [605, 333] on button "submit" at bounding box center [606, 330] width 18 height 18
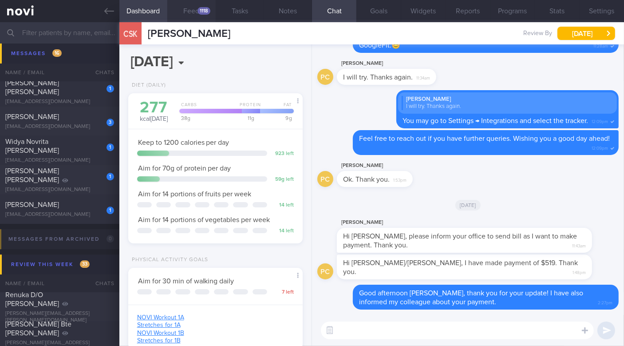
click at [198, 6] on button "Feed 1118" at bounding box center [191, 11] width 48 height 22
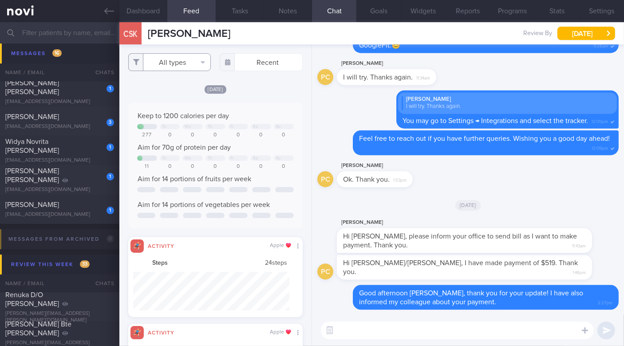
click at [179, 64] on button "All types" at bounding box center [169, 62] width 83 height 18
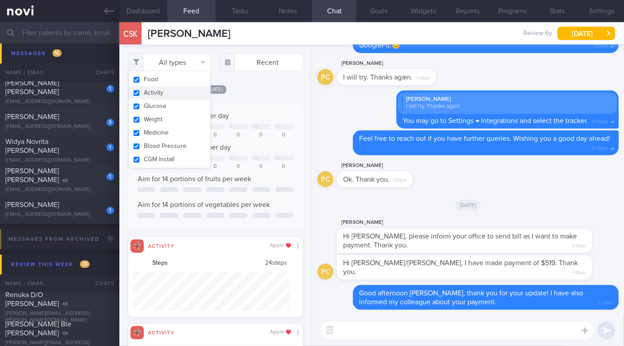
click at [134, 95] on button "Activity" at bounding box center [170, 92] width 82 height 13
checkbox input "false"
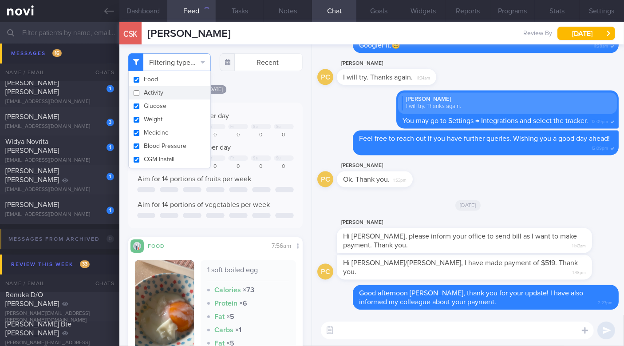
click at [260, 94] on div "Filtering type... Food Activity Glucose Weight Medicine Blood Pressure CGM Inst…" at bounding box center [215, 194] width 193 height 301
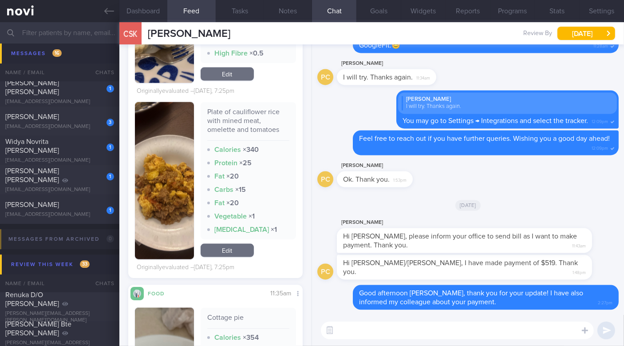
scroll to position [1109, 0]
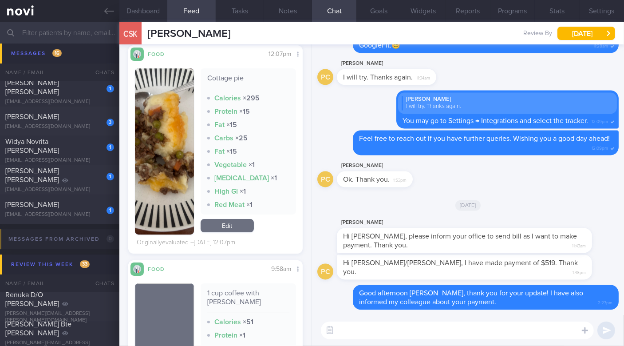
click at [151, 138] on button "button" at bounding box center [164, 151] width 59 height 166
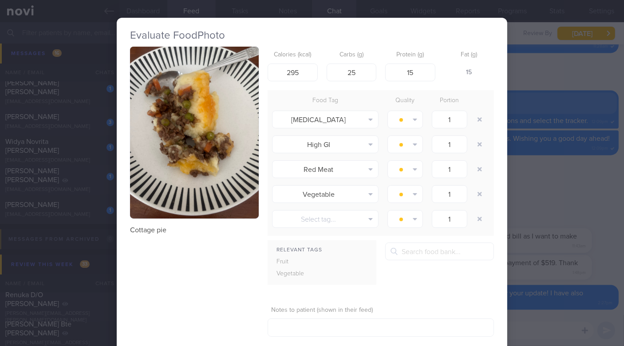
click at [170, 114] on button "button" at bounding box center [194, 133] width 129 height 172
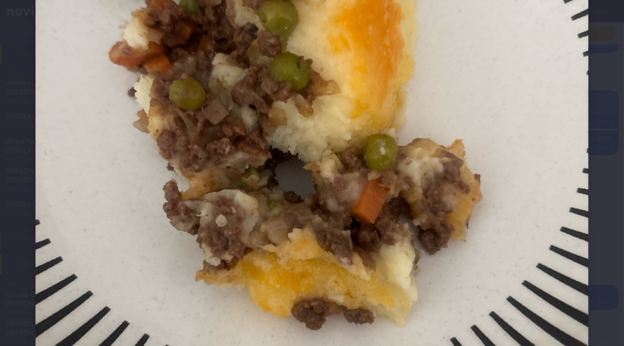
click at [359, 154] on img at bounding box center [312, 137] width 553 height 737
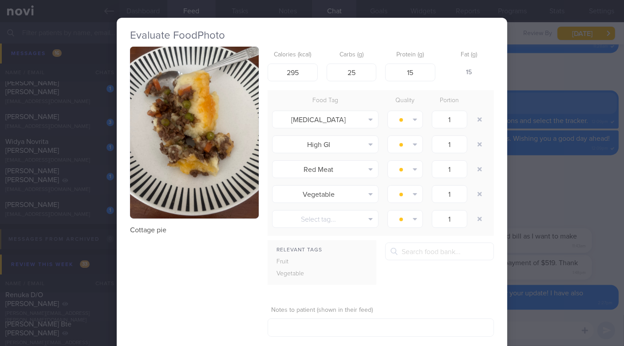
click at [565, 223] on div "Evaluate Food Photo Cottage pie Calories (kcal) 295 Carbs (g) 25 Protein (g) 15…" at bounding box center [312, 173] width 624 height 346
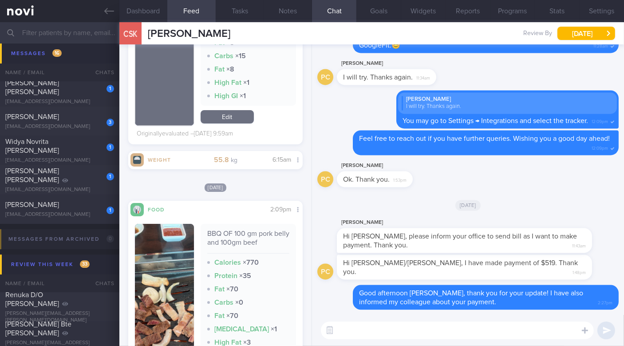
click at [366, 331] on textarea at bounding box center [457, 330] width 273 height 18
click at [384, 330] on textarea at bounding box center [457, 330] width 273 height 18
type textarea "F"
type textarea "Instead of applying"
